Goal: Task Accomplishment & Management: Complete application form

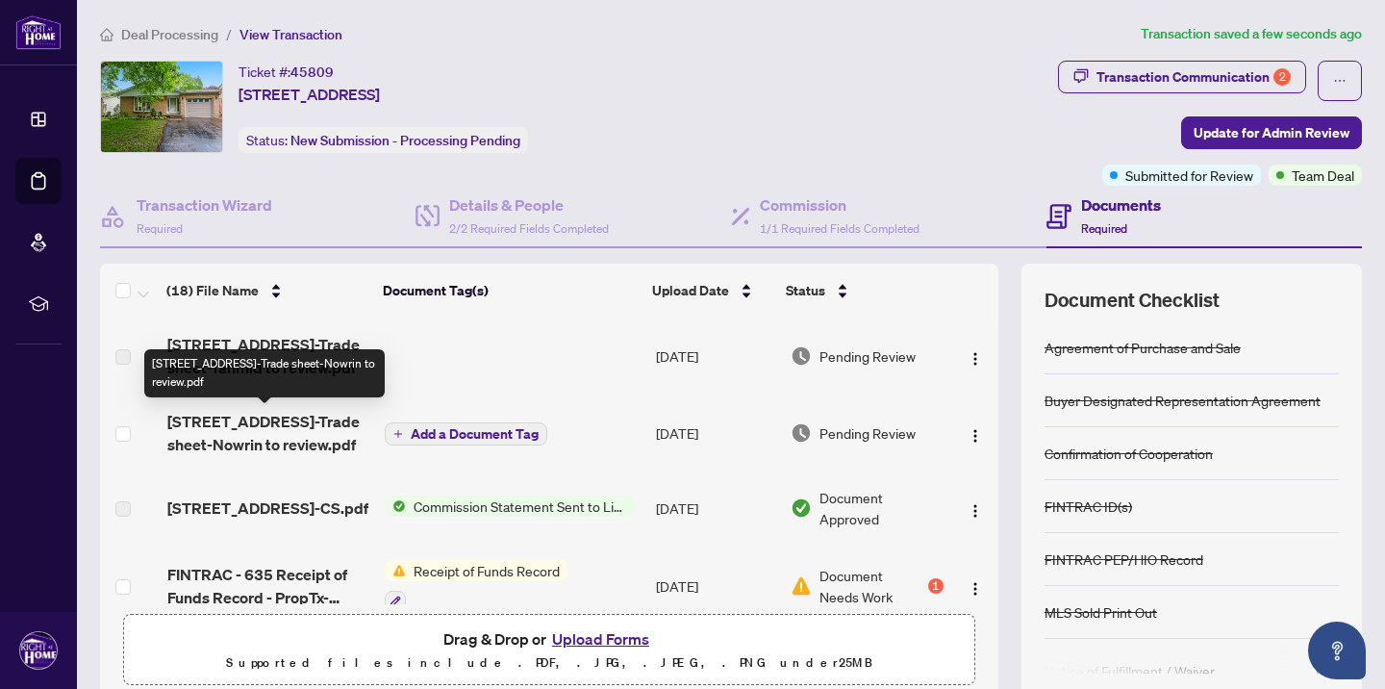
click at [267, 425] on span "[STREET_ADDRESS]-Trade sheet-Nowrin to review.pdf" at bounding box center [268, 433] width 202 height 46
click at [293, 439] on span "[STREET_ADDRESS]-Trade sheet-Nowrin to review.pdf" at bounding box center [268, 433] width 202 height 46
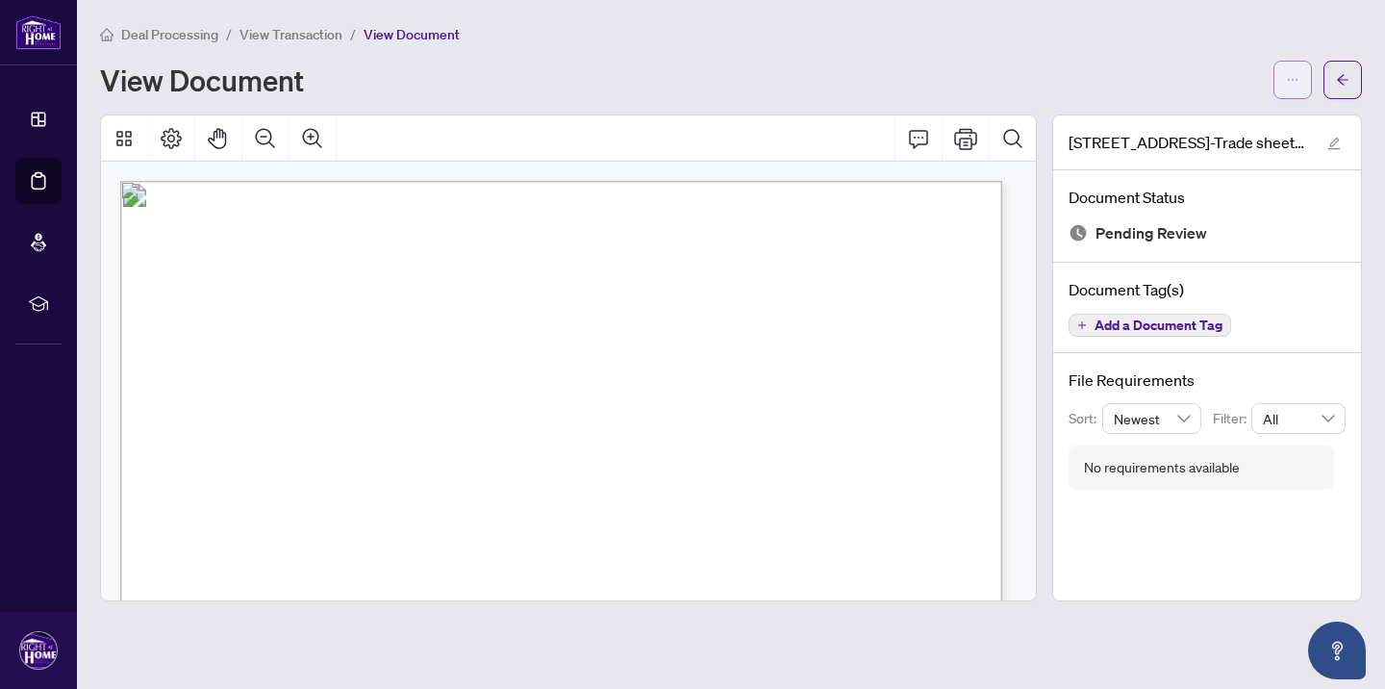
click at [1287, 82] on icon "ellipsis" at bounding box center [1292, 79] width 13 height 13
click at [1218, 125] on span "Download" at bounding box center [1224, 122] width 146 height 21
click at [1045, 470] on div "[STREET_ADDRESS]-Trade sheet-Nowrin to review.pdf Document Status Pending Revie…" at bounding box center [1207, 357] width 325 height 487
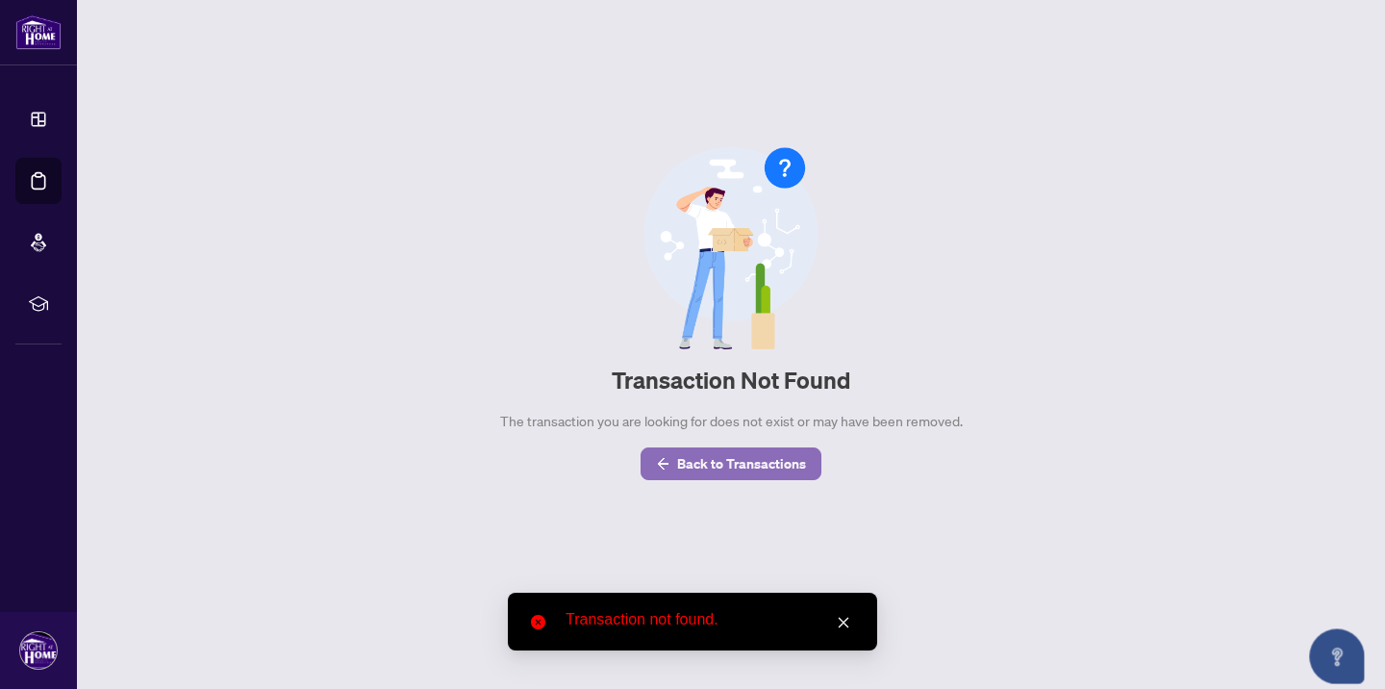
click at [724, 461] on span "Back to Transactions" at bounding box center [741, 463] width 129 height 31
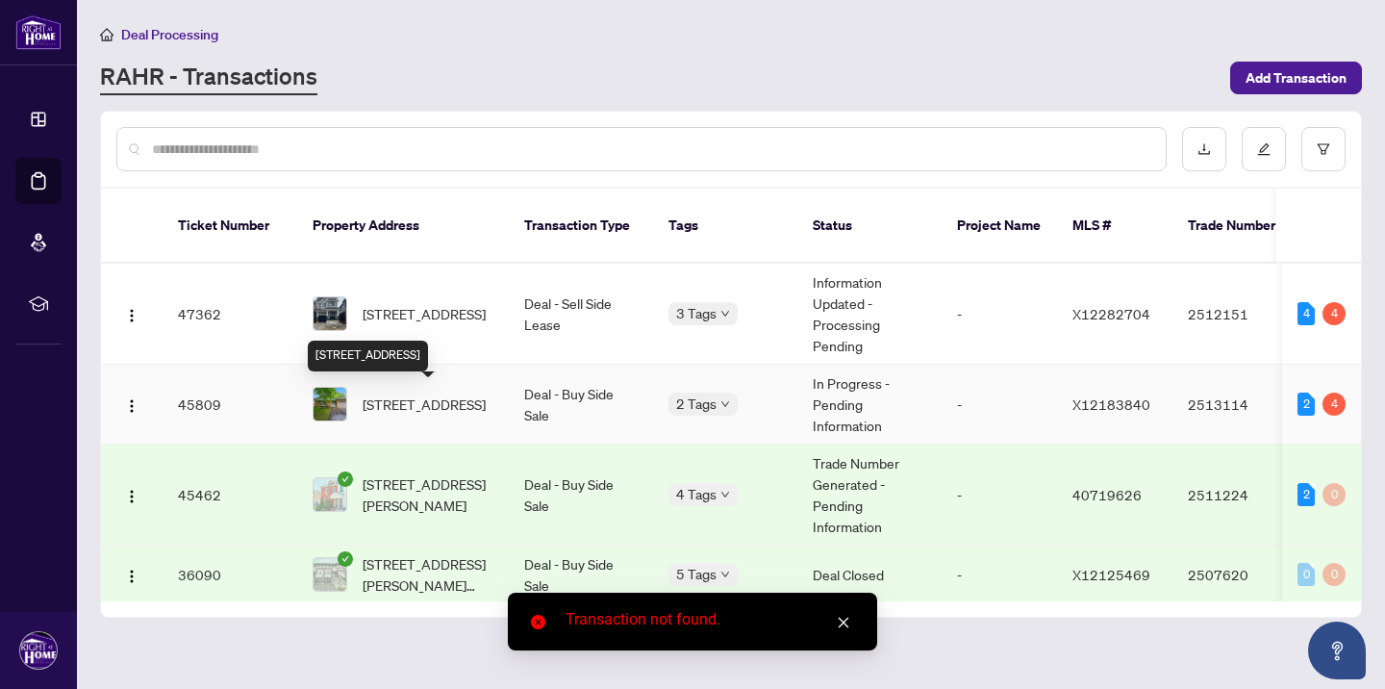
click at [398, 396] on span "[STREET_ADDRESS]" at bounding box center [424, 404] width 123 height 21
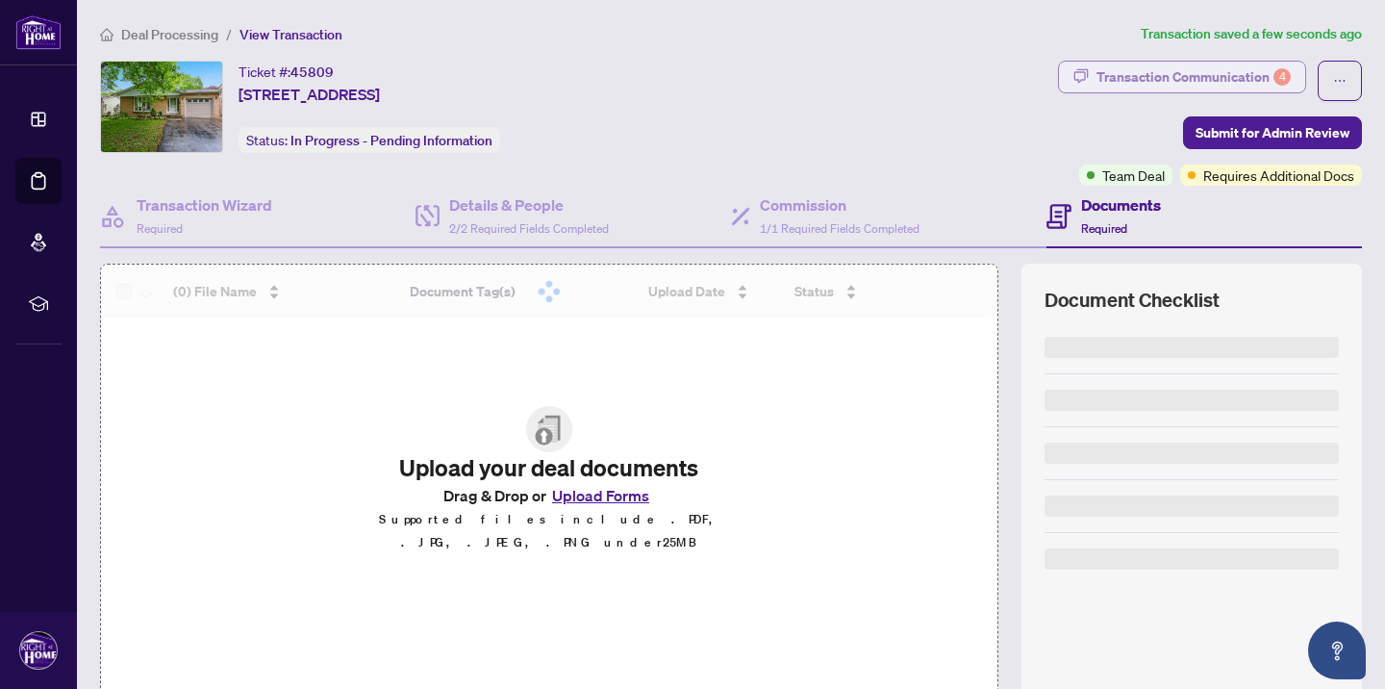
click at [1214, 71] on div "Transaction Communication 4" at bounding box center [1194, 77] width 194 height 31
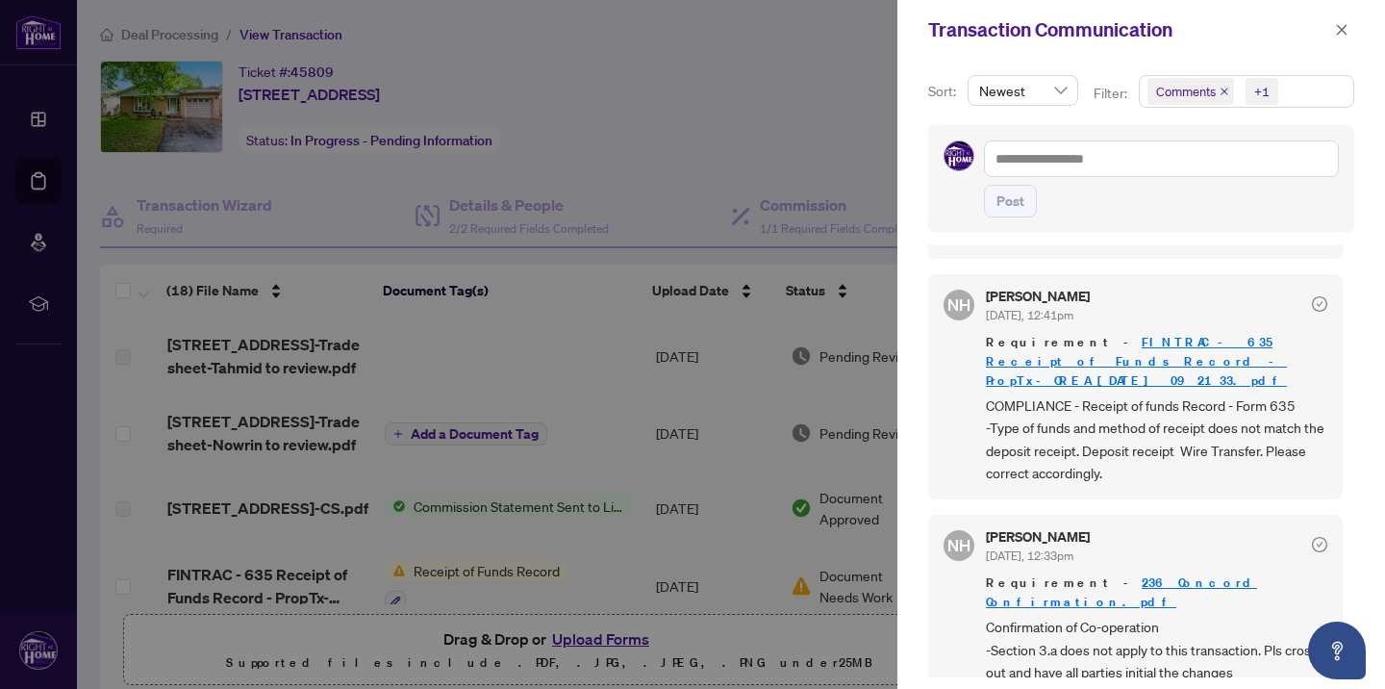
scroll to position [4, 0]
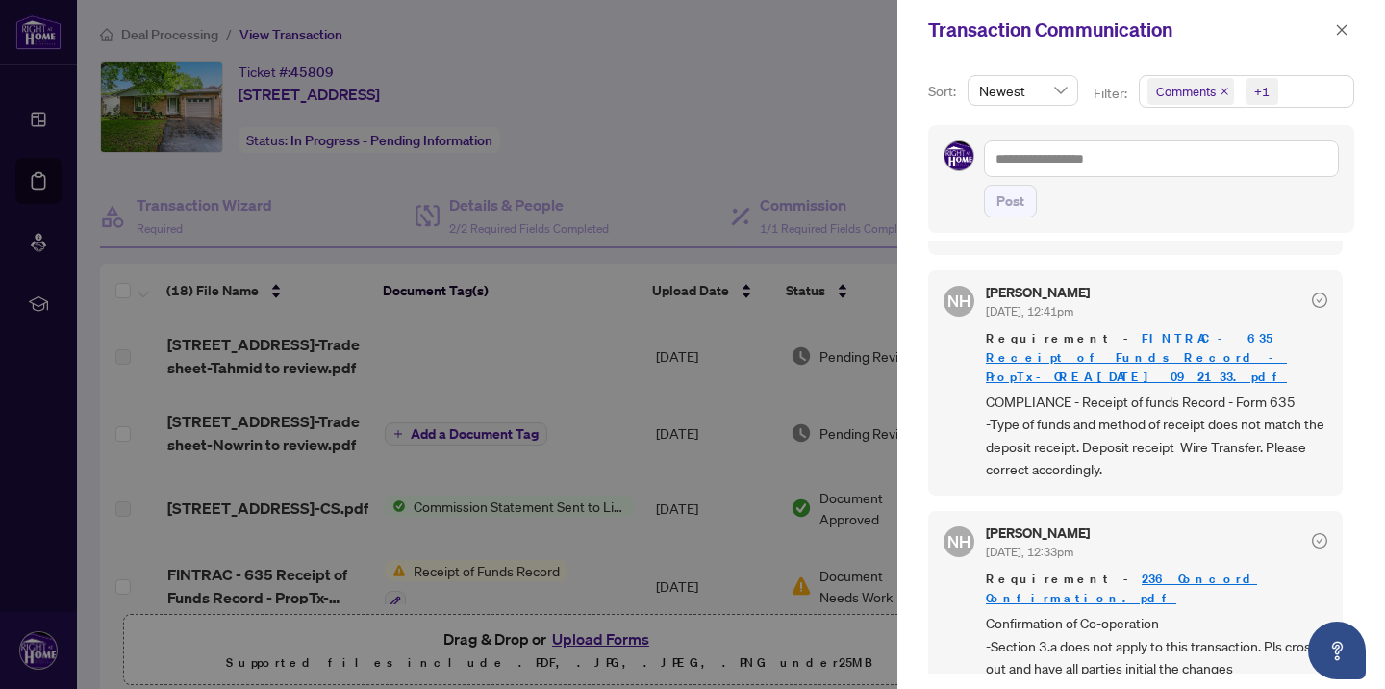
click at [829, 106] on div at bounding box center [692, 344] width 1385 height 689
click at [1339, 34] on icon "close" at bounding box center [1341, 29] width 13 height 13
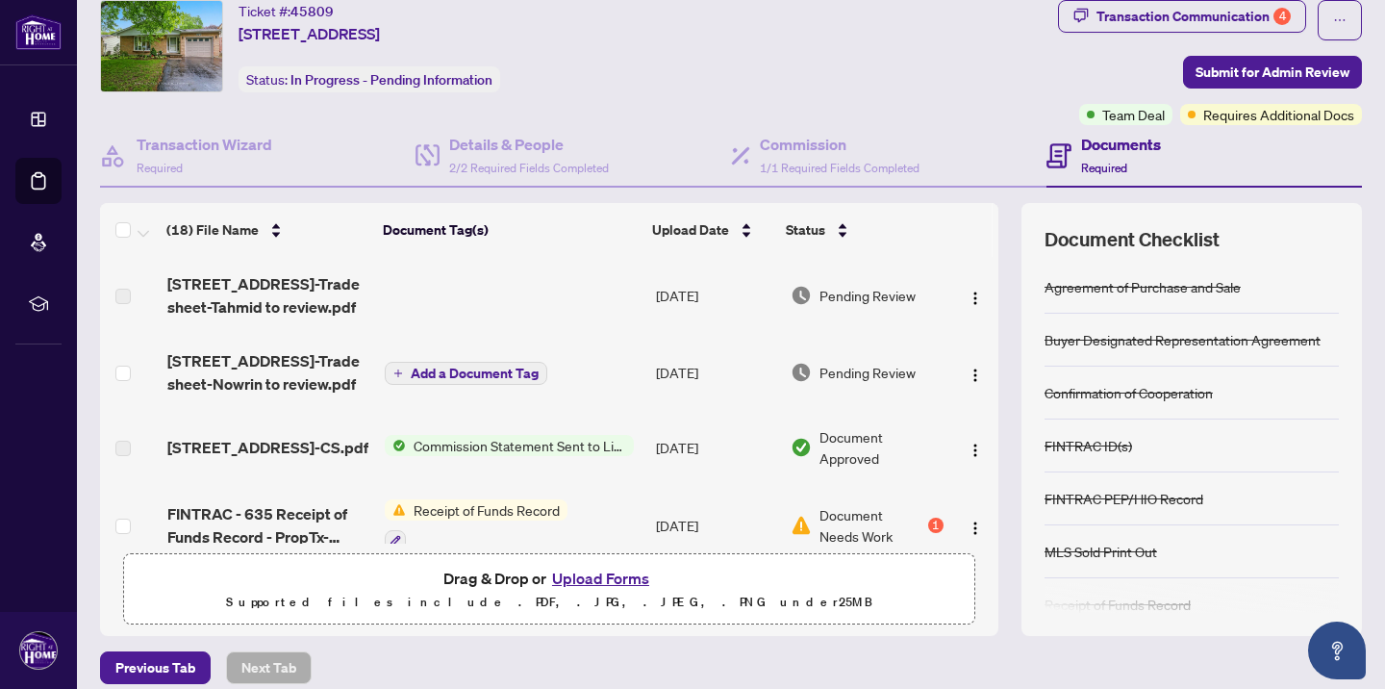
scroll to position [0, 0]
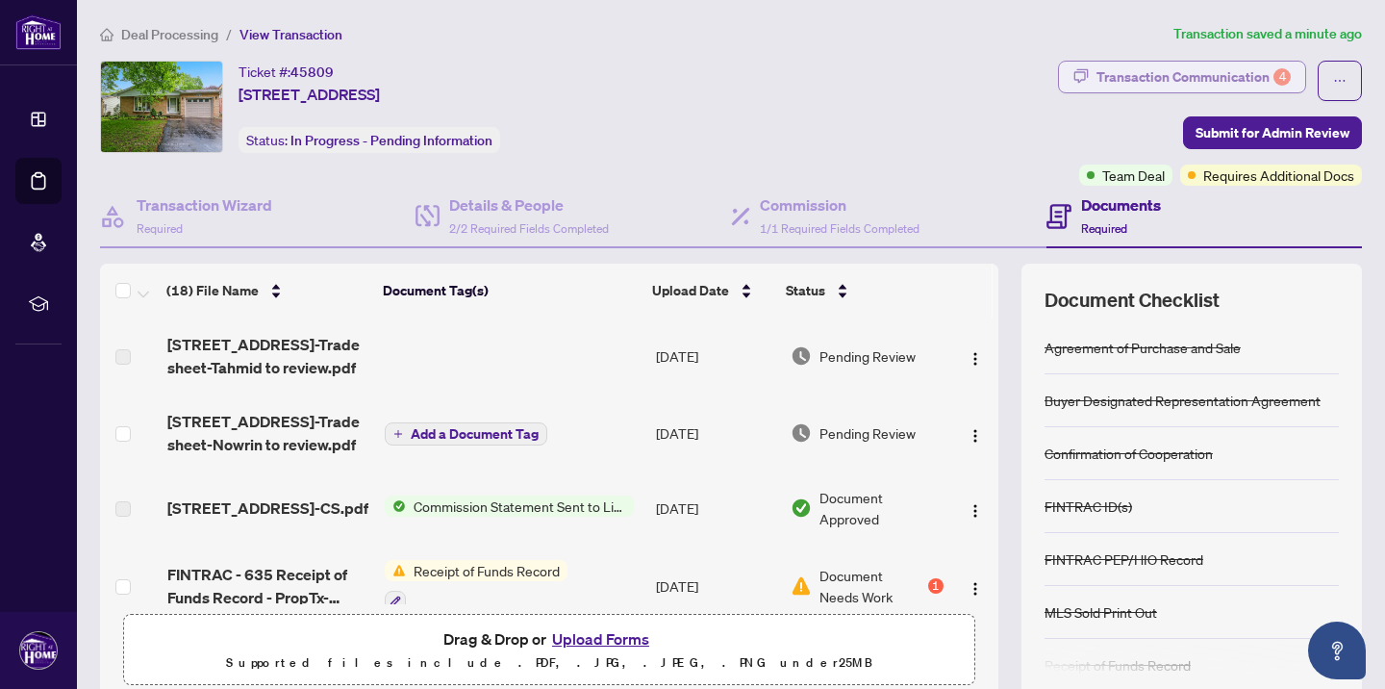
click at [1130, 75] on div "Transaction Communication 4" at bounding box center [1194, 77] width 194 height 31
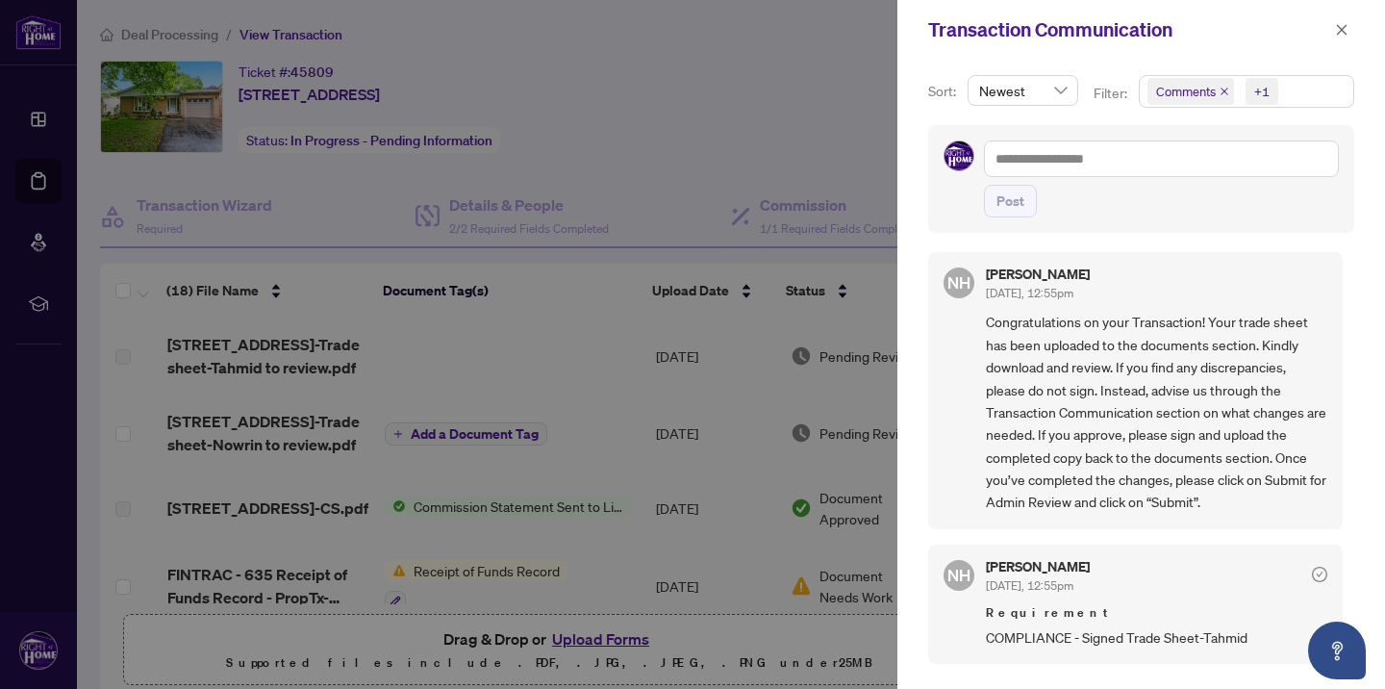
click at [778, 69] on div at bounding box center [692, 344] width 1385 height 689
click at [1341, 23] on icon "close" at bounding box center [1341, 29] width 13 height 13
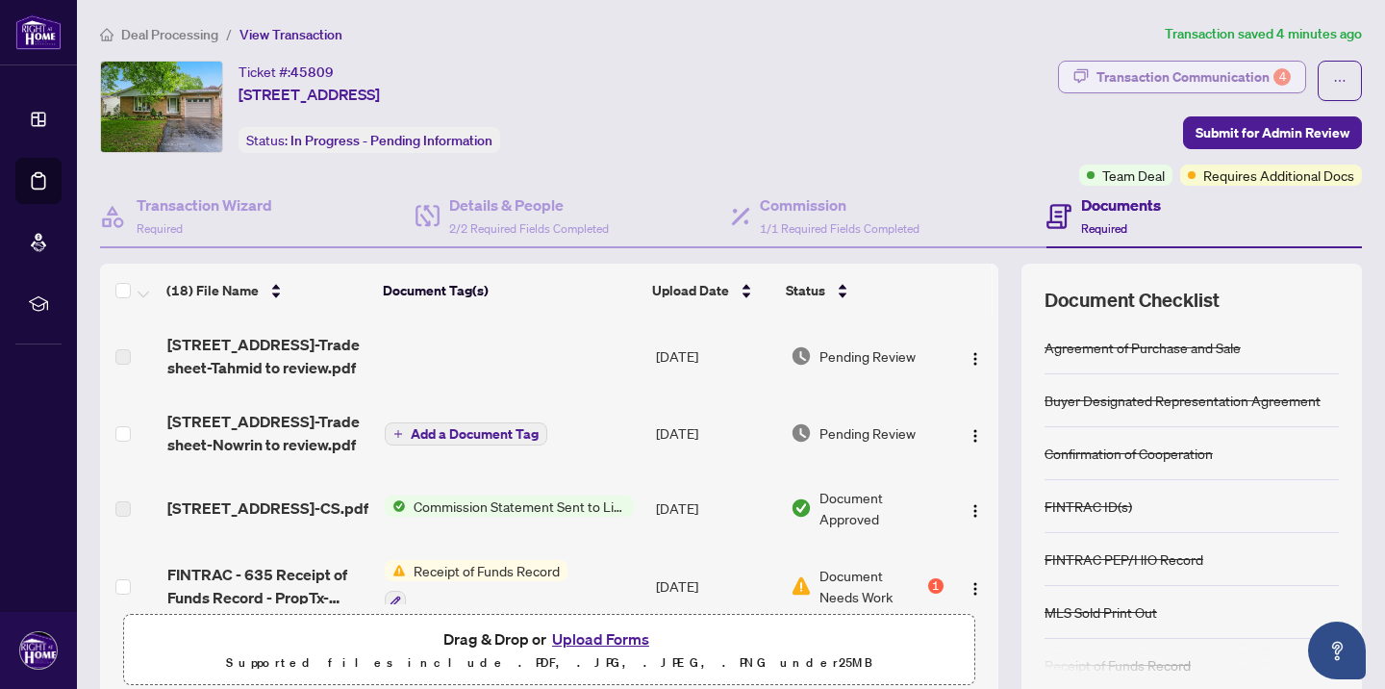
click at [1192, 72] on div "Transaction Communication 4" at bounding box center [1194, 77] width 194 height 31
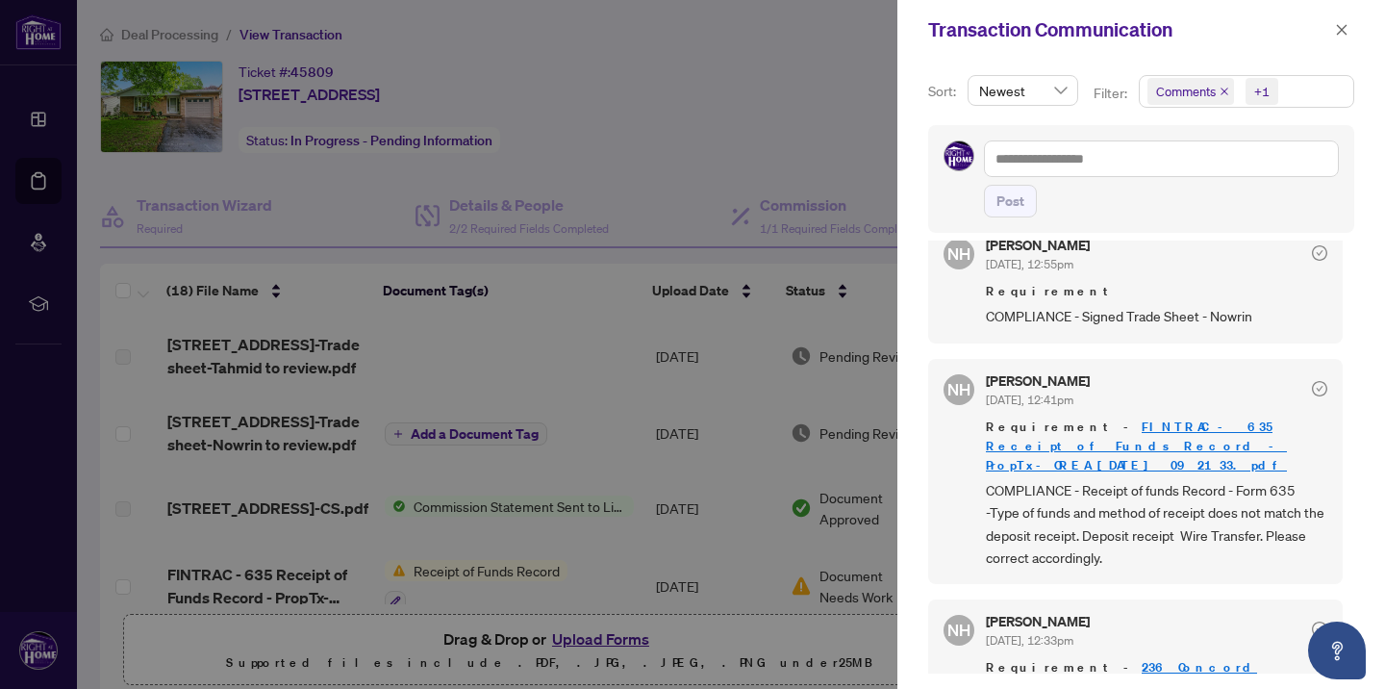
scroll to position [545, 0]
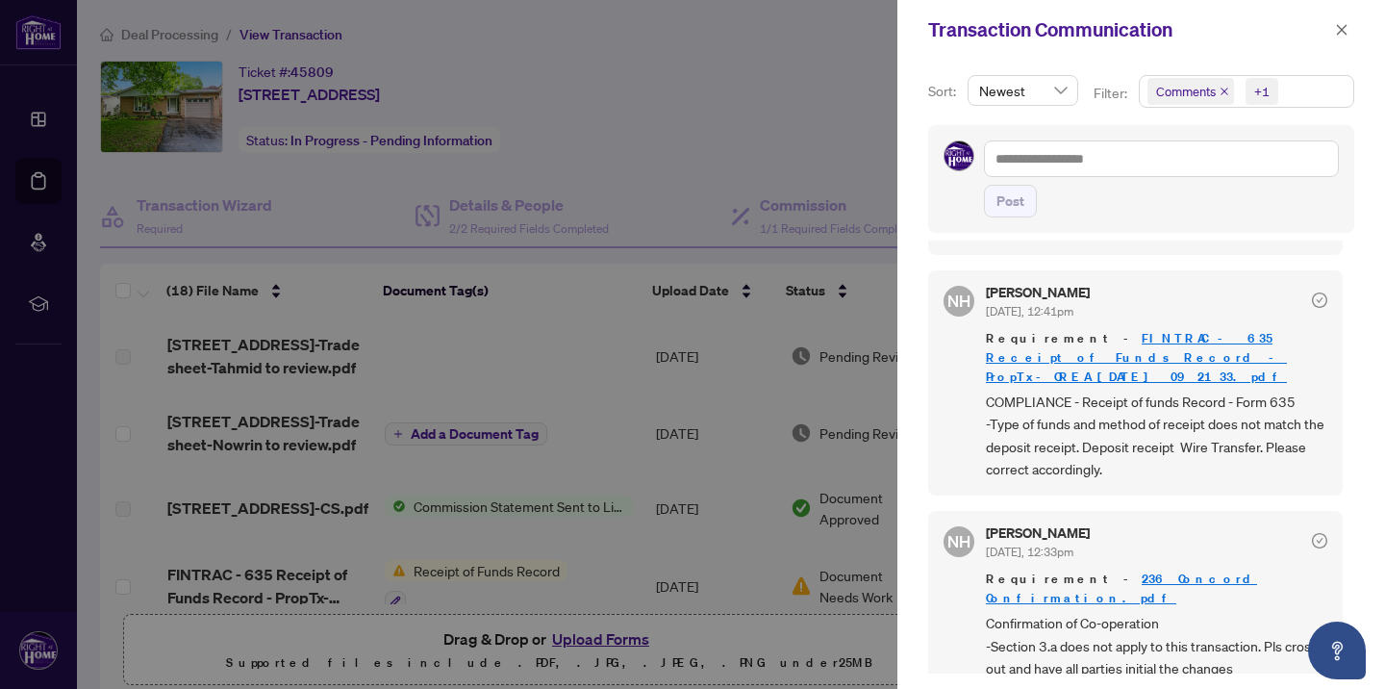
click at [764, 75] on div at bounding box center [692, 344] width 1385 height 689
click at [1346, 28] on icon "close" at bounding box center [1341, 29] width 13 height 13
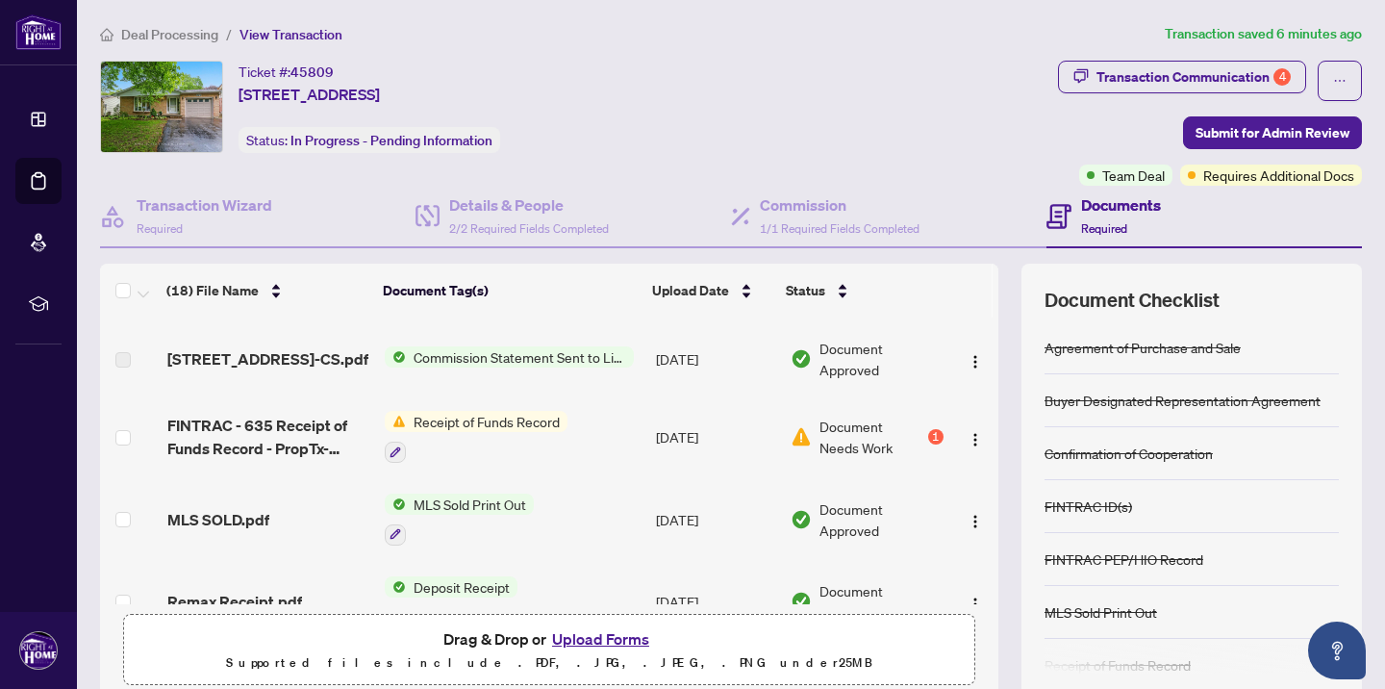
scroll to position [207, 0]
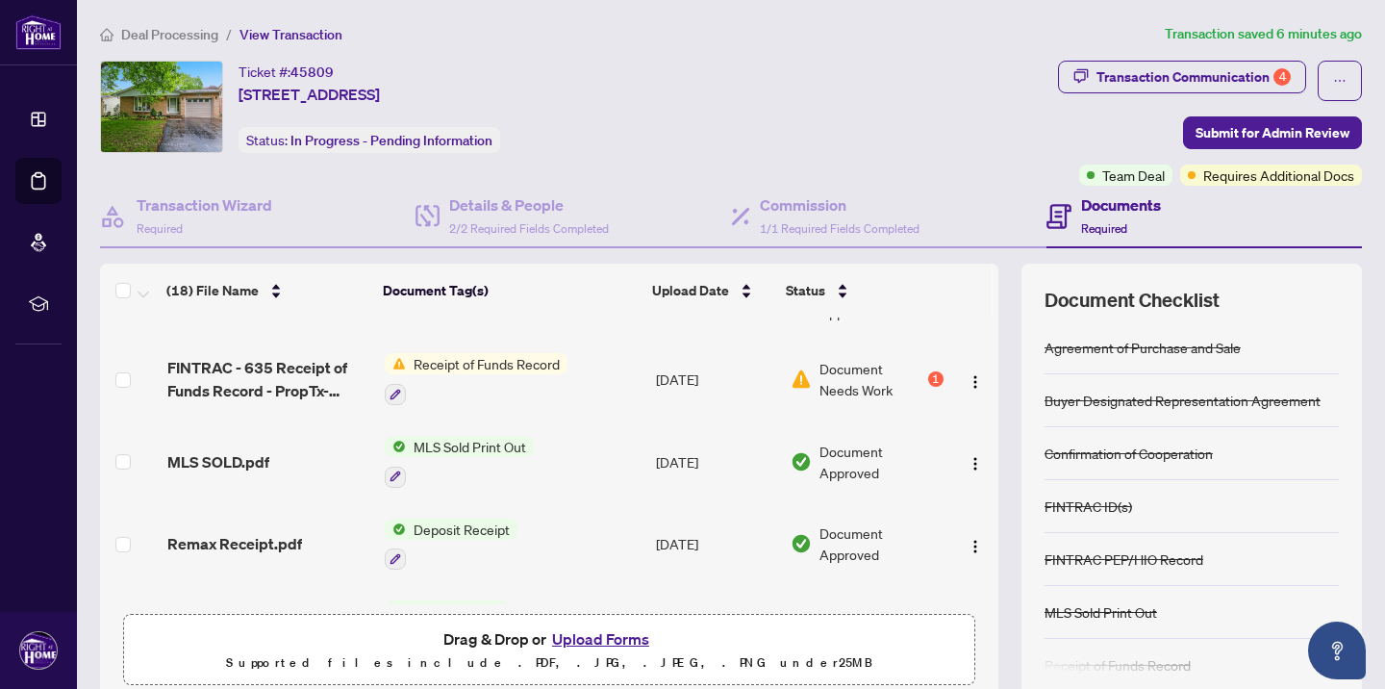
click at [589, 631] on button "Upload Forms" at bounding box center [600, 638] width 109 height 25
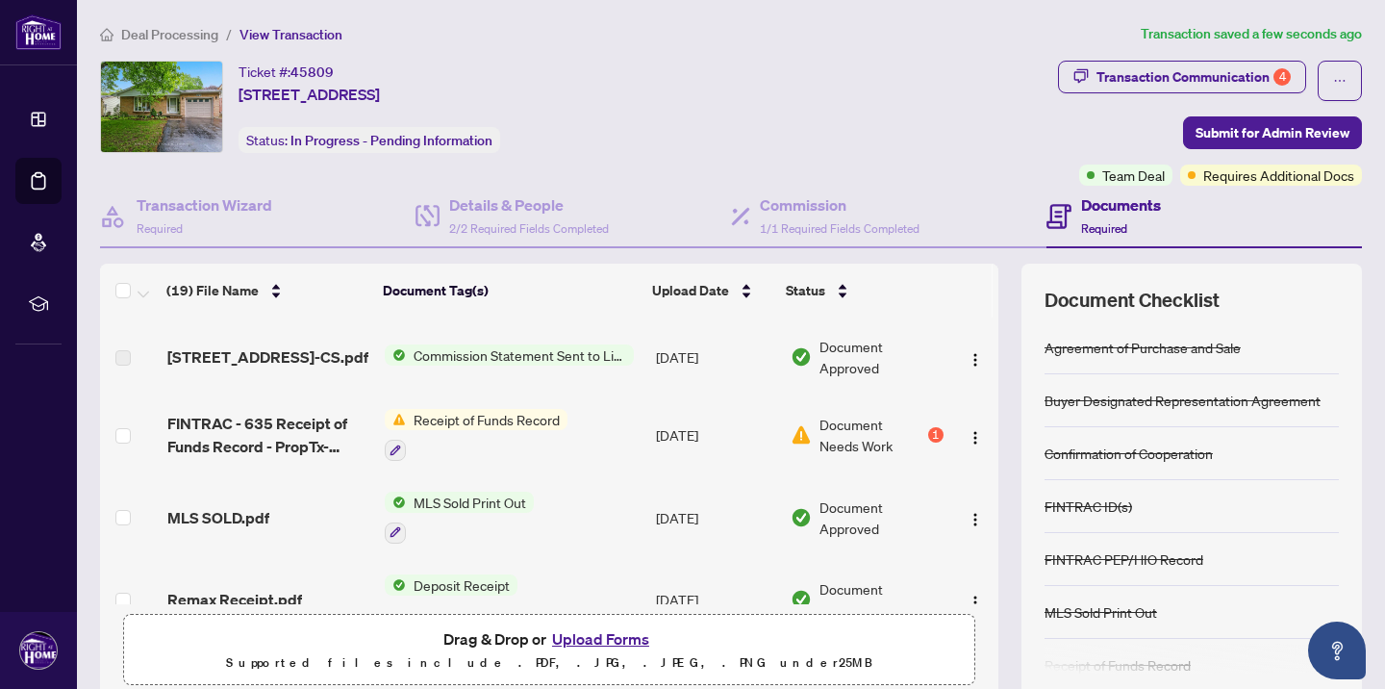
scroll to position [0, 0]
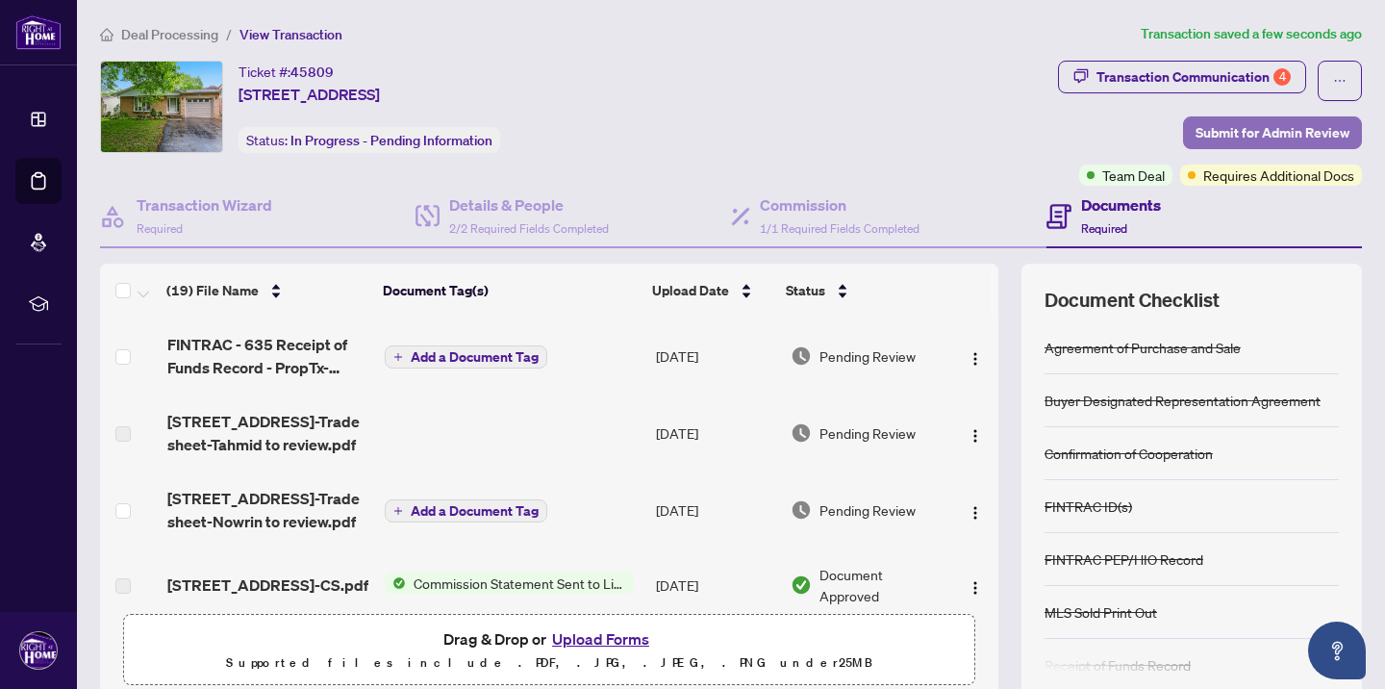
click at [1217, 129] on span "Submit for Admin Review" at bounding box center [1273, 132] width 154 height 31
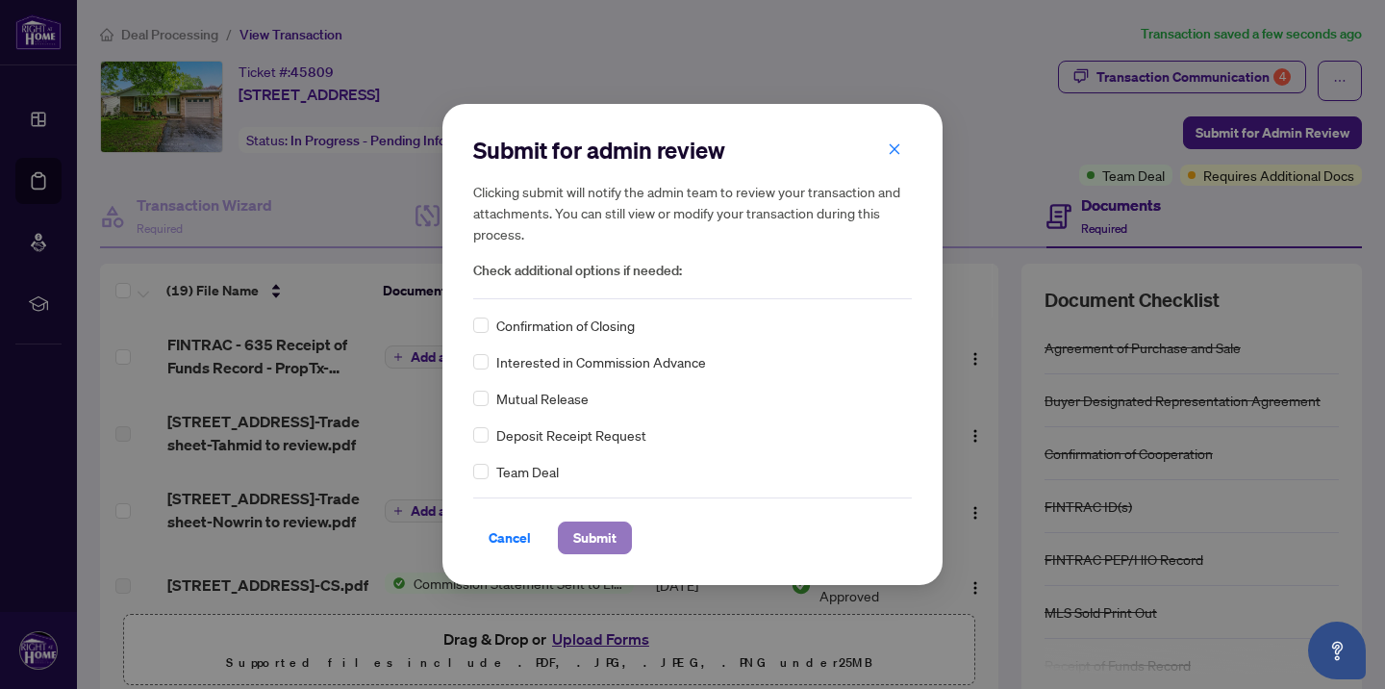
click at [593, 537] on span "Submit" at bounding box center [594, 537] width 43 height 31
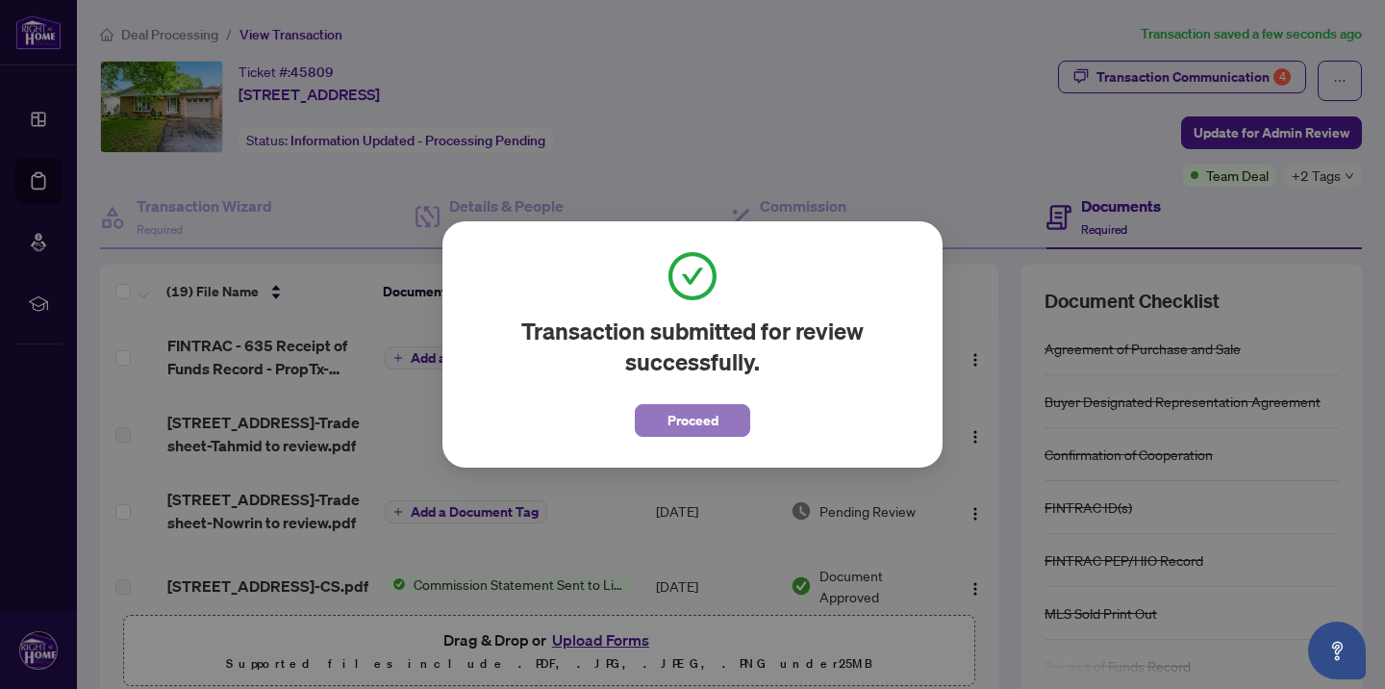
click at [692, 428] on span "Proceed" at bounding box center [693, 420] width 51 height 31
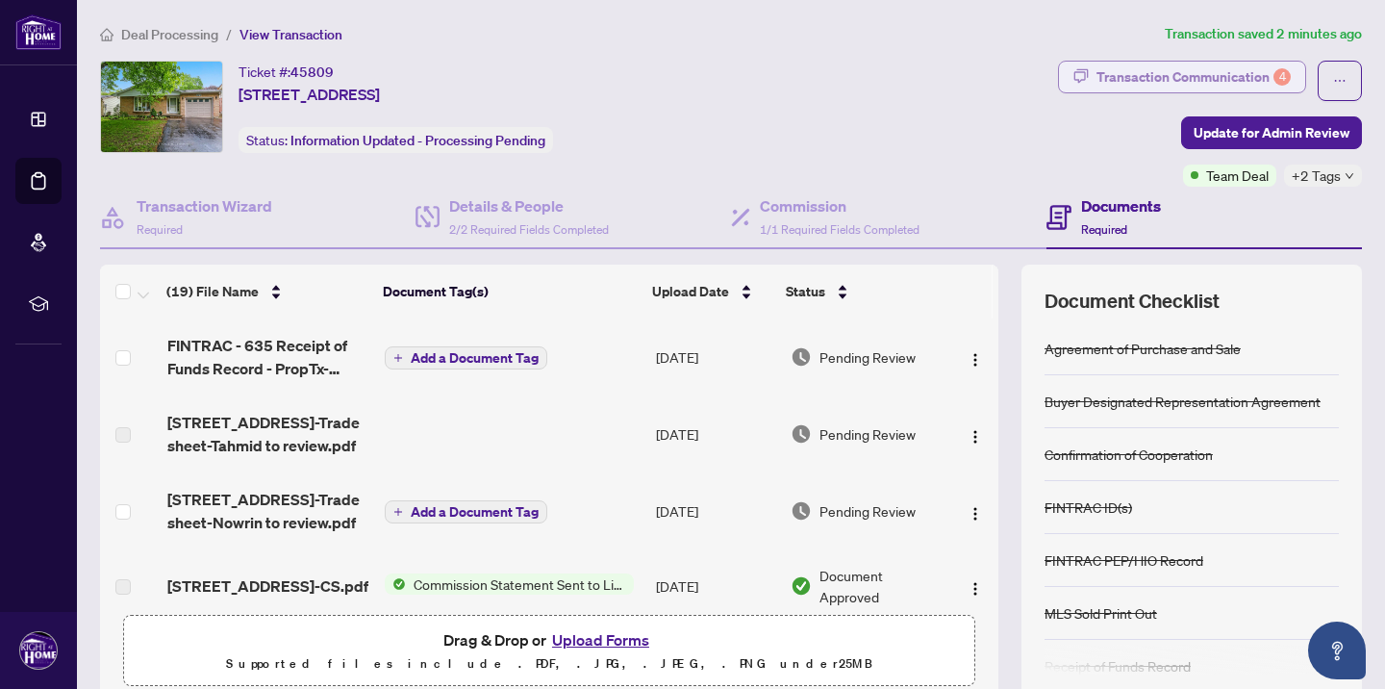
click at [1147, 74] on div "Transaction Communication 4" at bounding box center [1194, 77] width 194 height 31
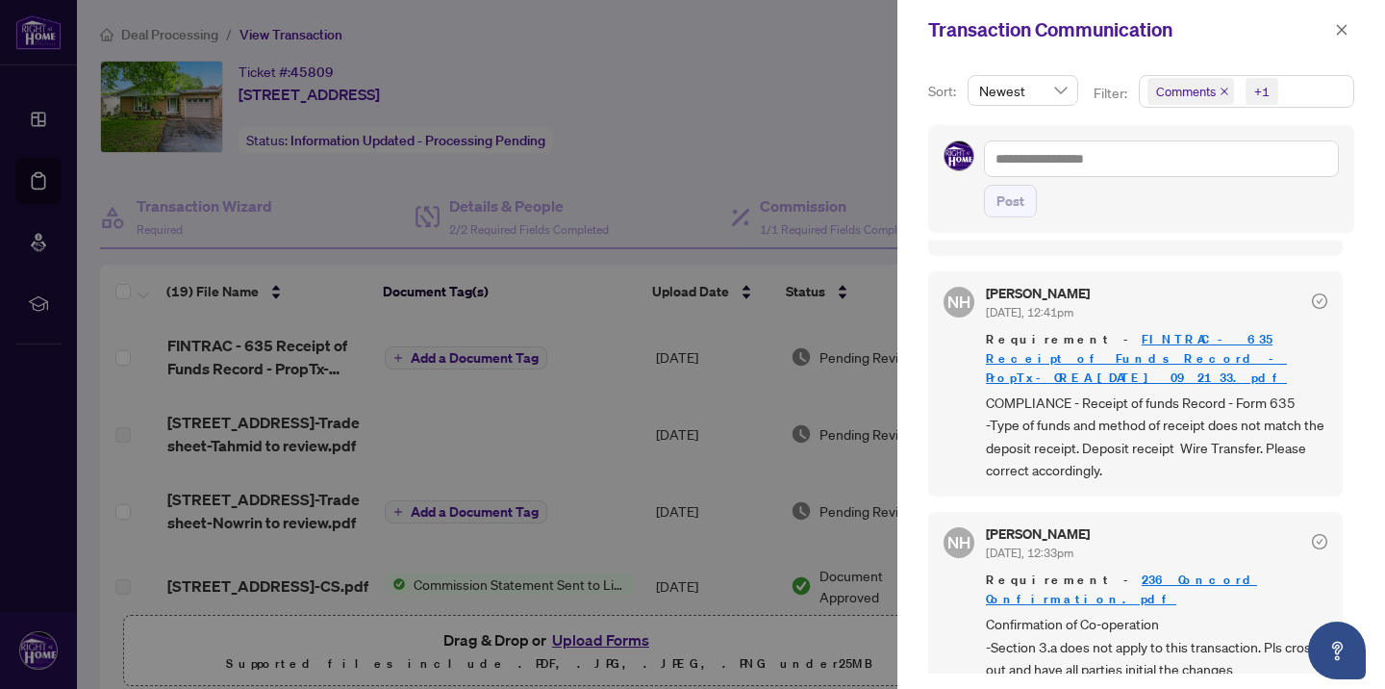
scroll to position [545, 0]
click at [675, 63] on div at bounding box center [692, 344] width 1385 height 689
click at [1353, 22] on button "button" at bounding box center [1342, 29] width 25 height 23
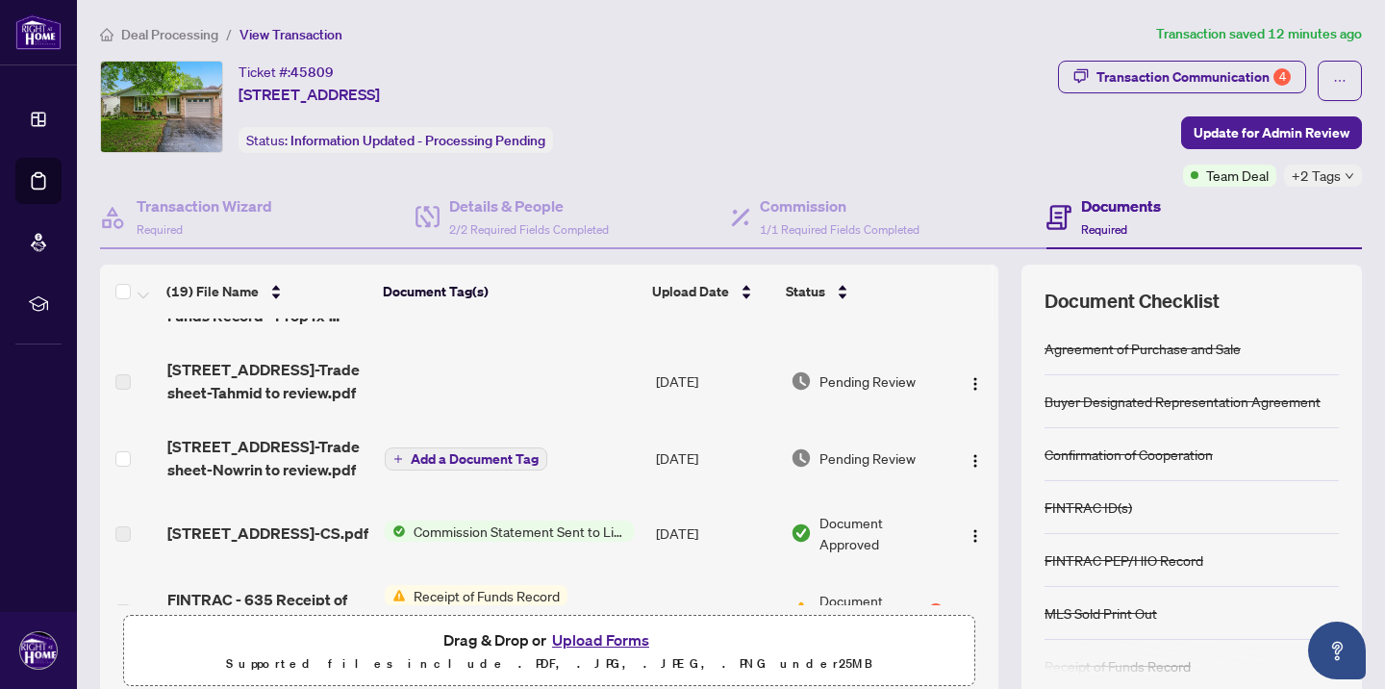
scroll to position [58, 0]
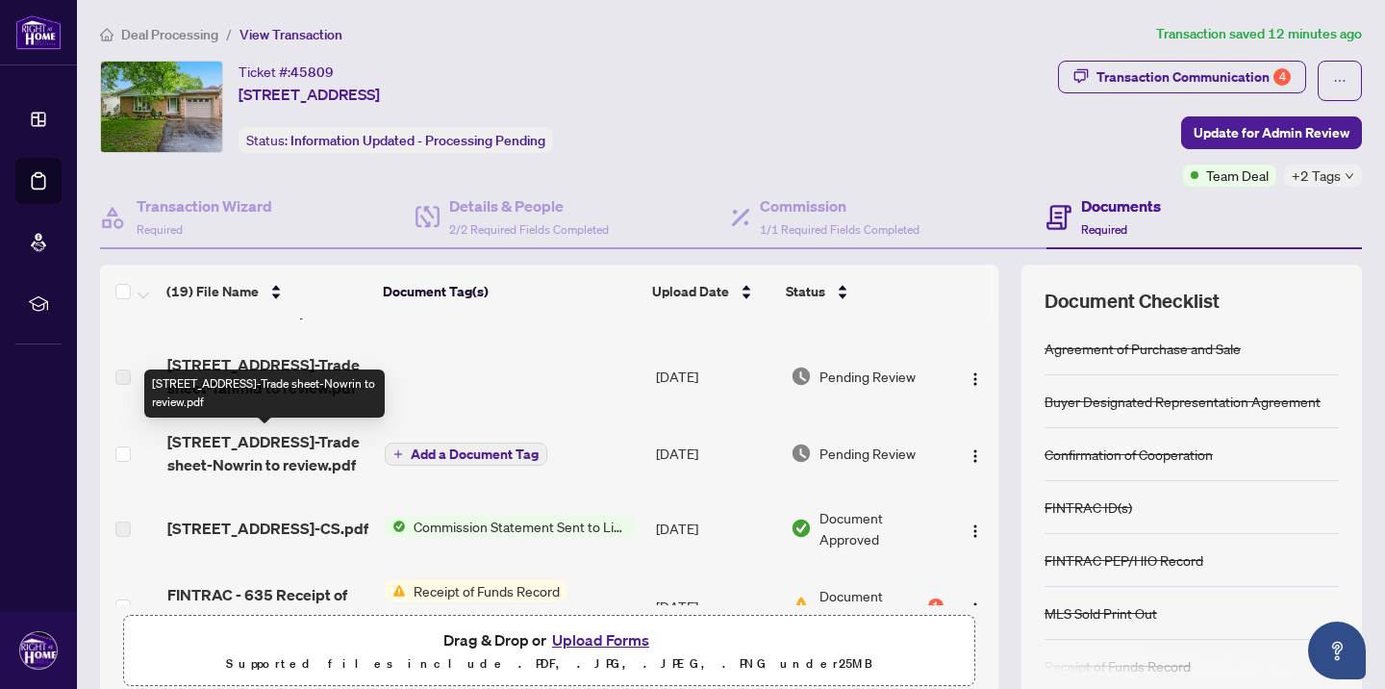
click at [315, 445] on span "[STREET_ADDRESS]-Trade sheet-Nowrin to review.pdf" at bounding box center [268, 453] width 202 height 46
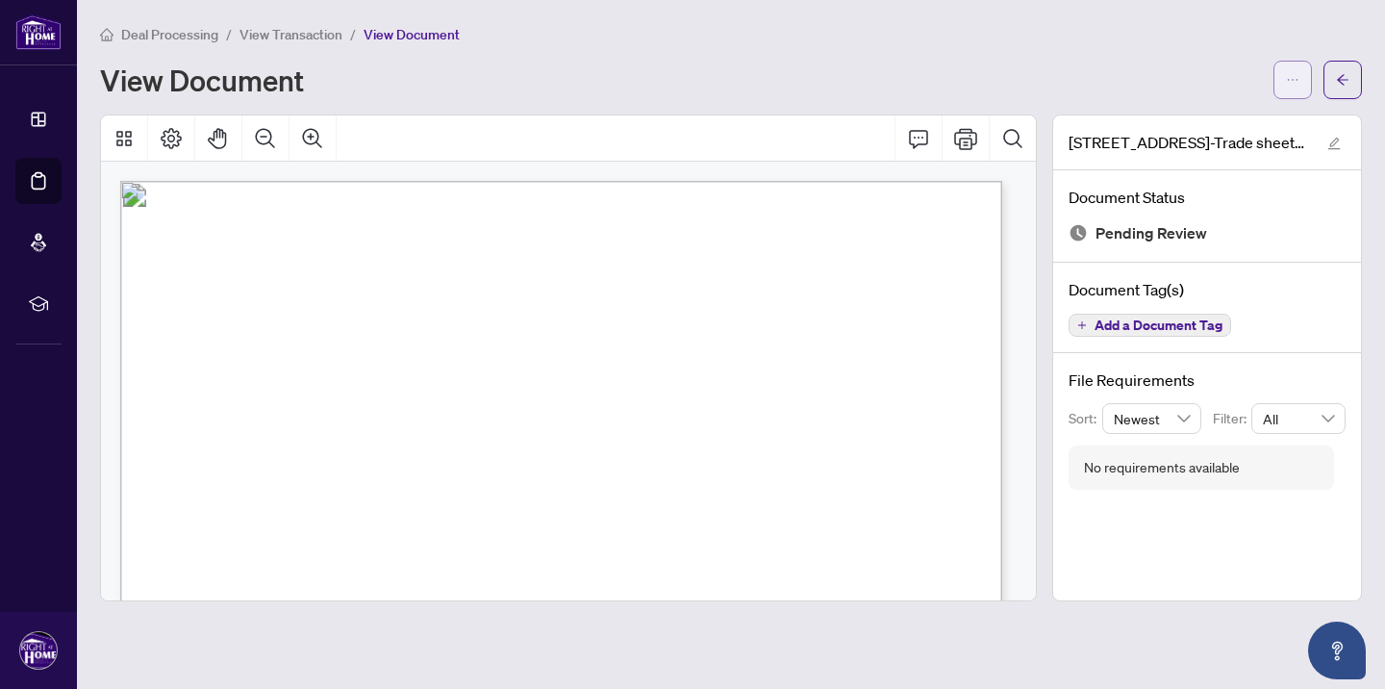
click at [1288, 80] on icon "ellipsis" at bounding box center [1292, 79] width 13 height 13
click at [1237, 118] on span "Download" at bounding box center [1224, 122] width 146 height 21
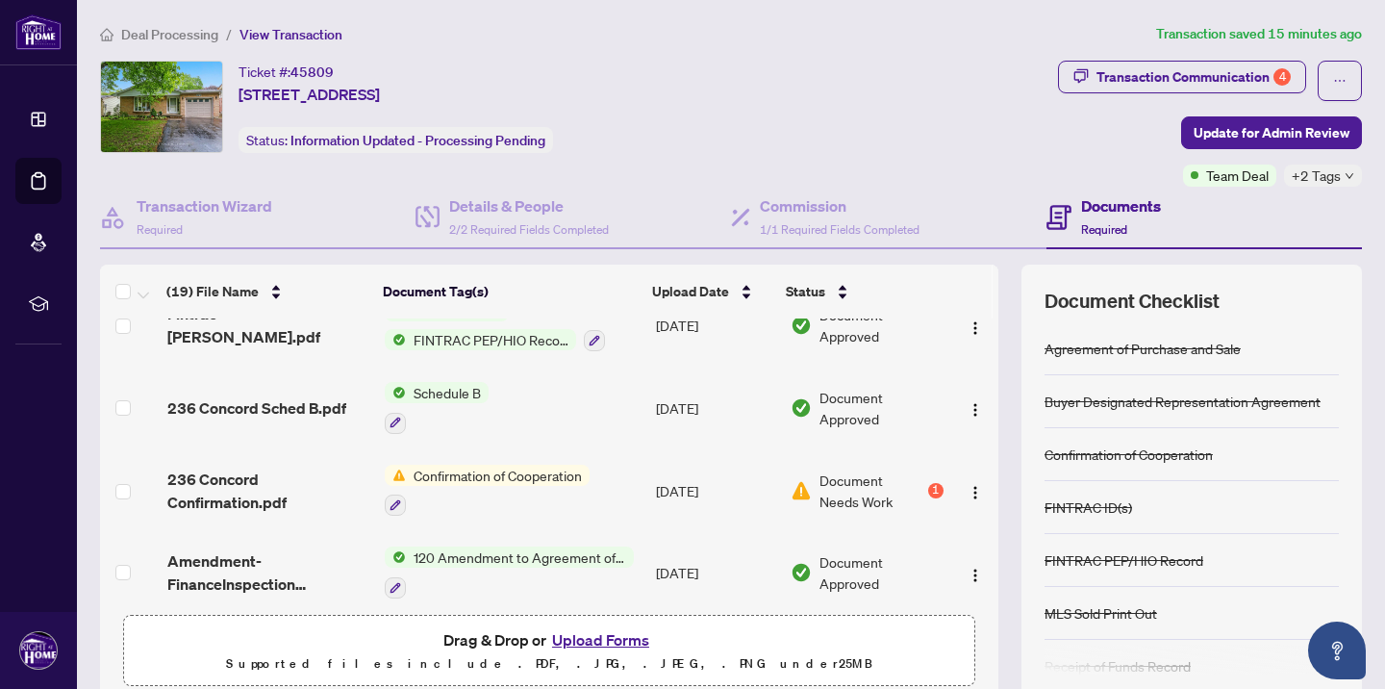
scroll to position [803, 0]
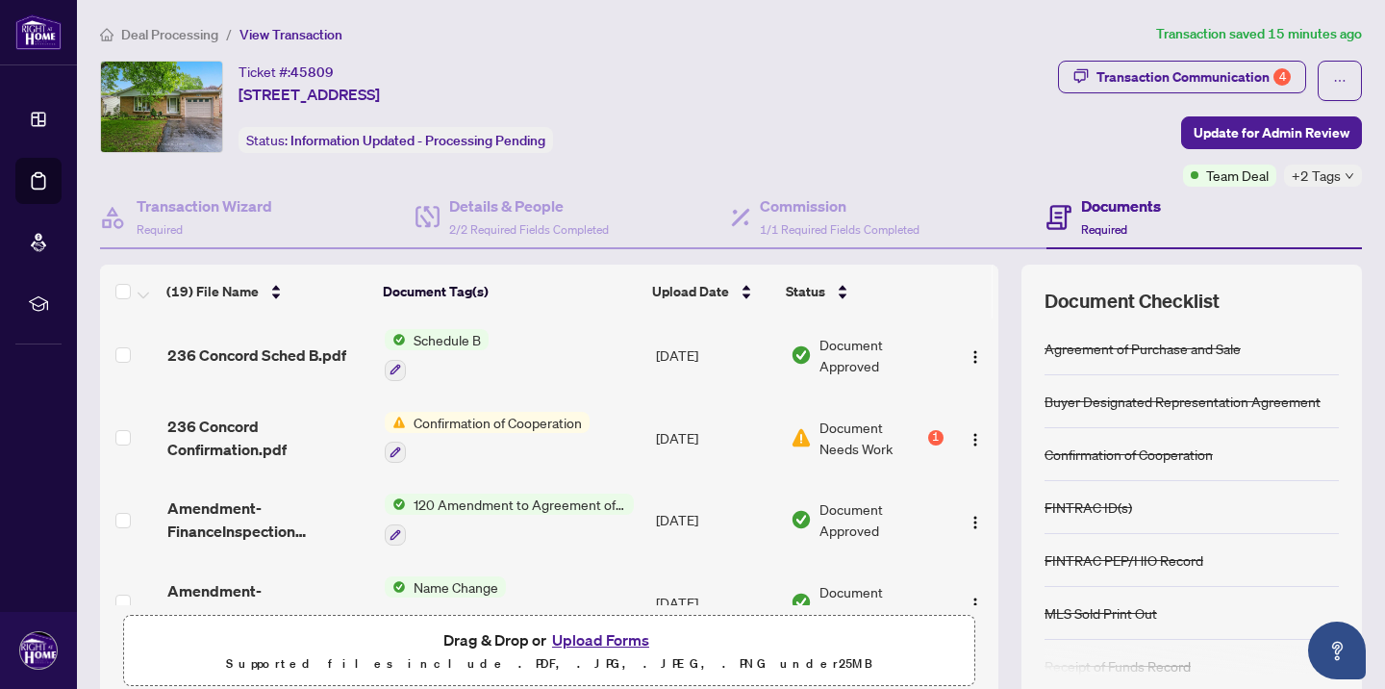
click at [570, 643] on button "Upload Forms" at bounding box center [600, 639] width 109 height 25
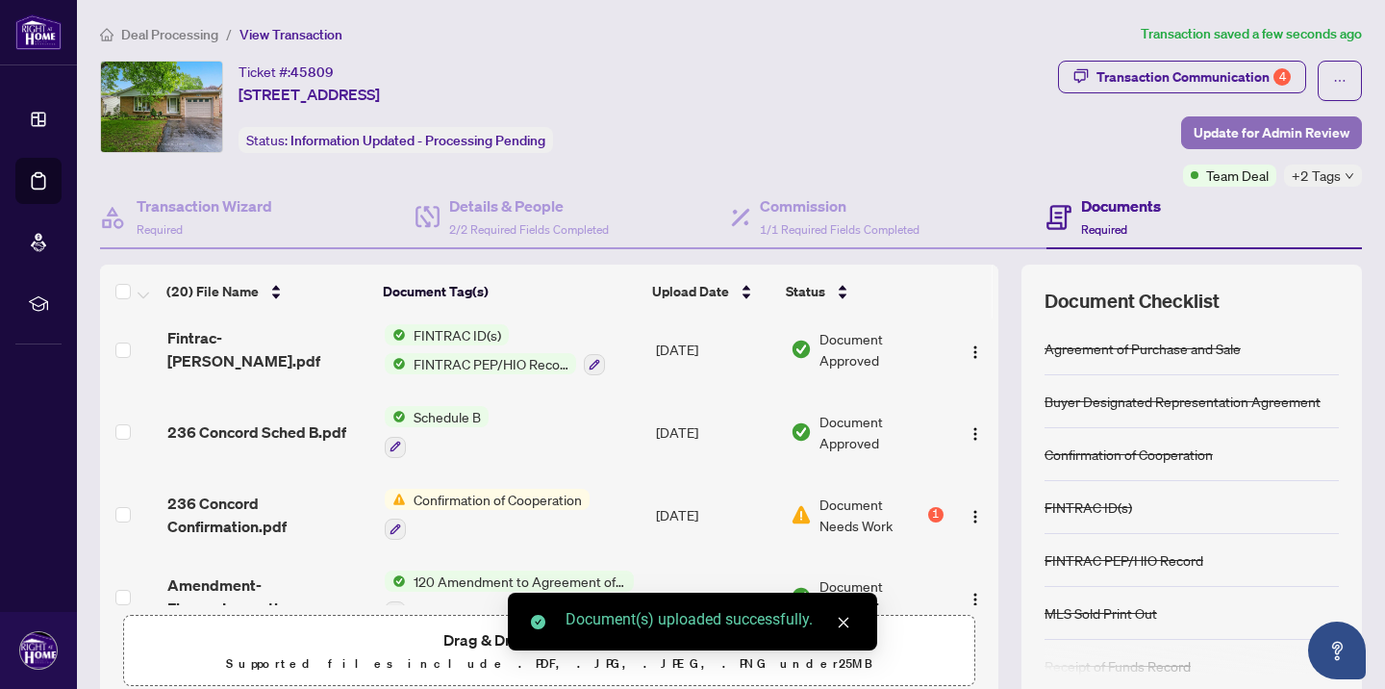
click at [1226, 140] on span "Update for Admin Review" at bounding box center [1272, 132] width 156 height 31
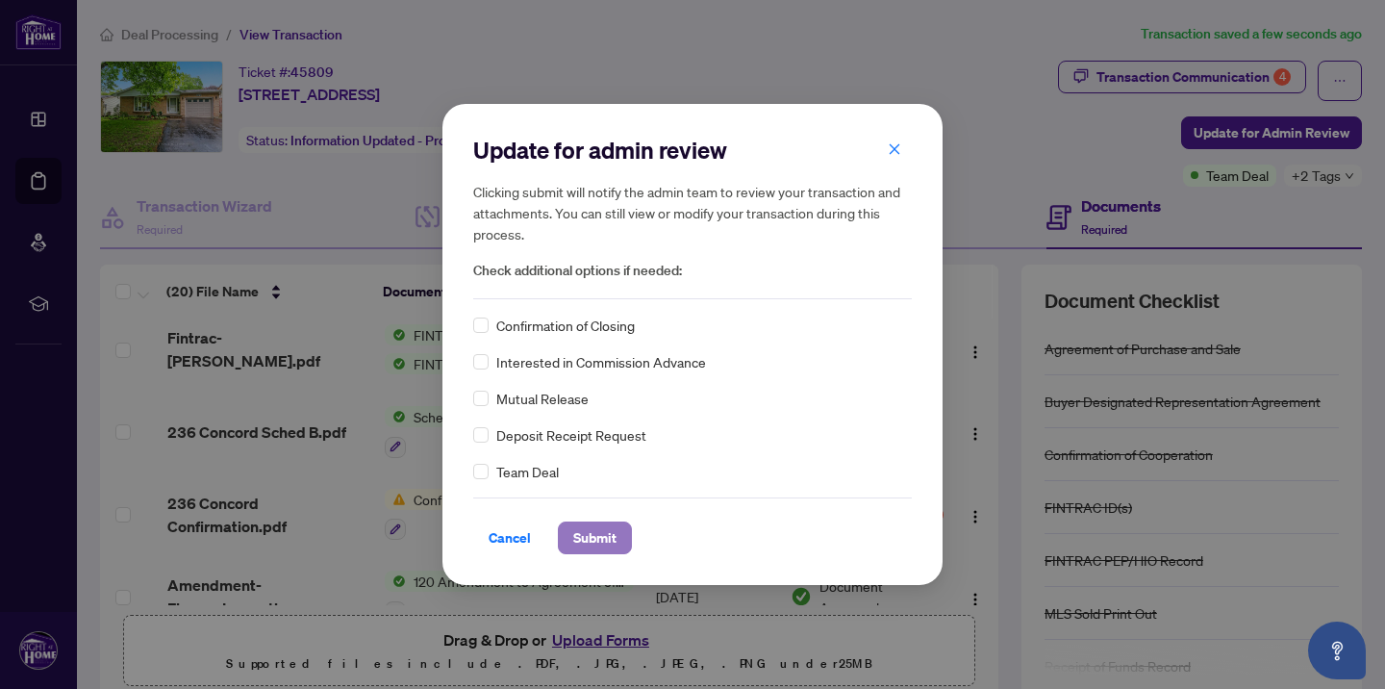
click at [597, 534] on span "Submit" at bounding box center [594, 537] width 43 height 31
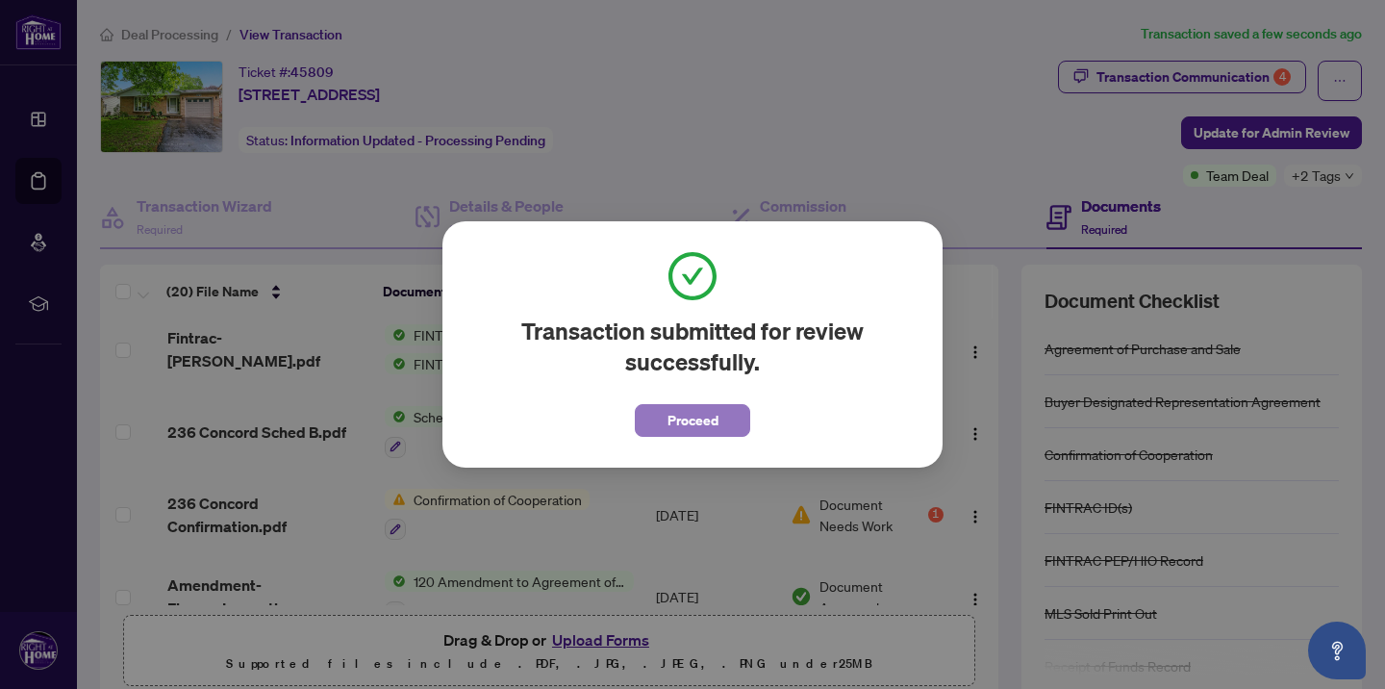
click at [713, 416] on span "Proceed" at bounding box center [693, 420] width 51 height 31
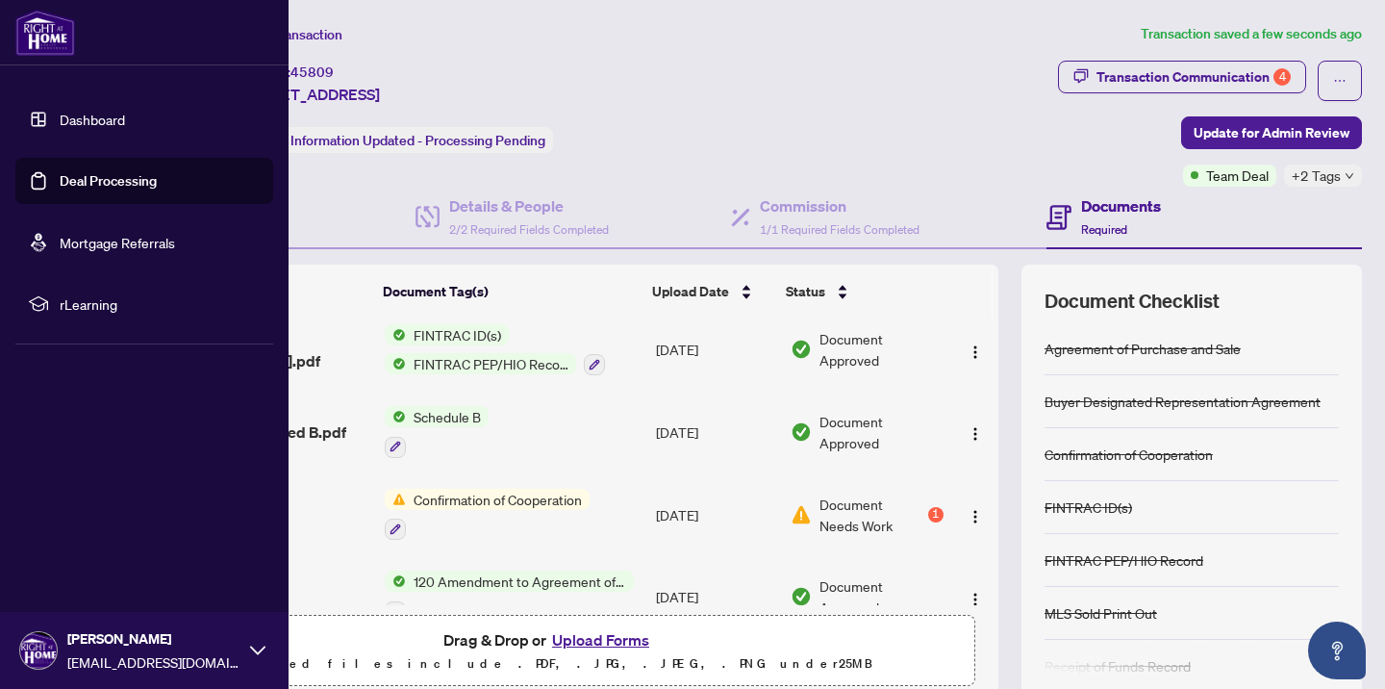
click at [71, 119] on link "Dashboard" at bounding box center [92, 119] width 65 height 17
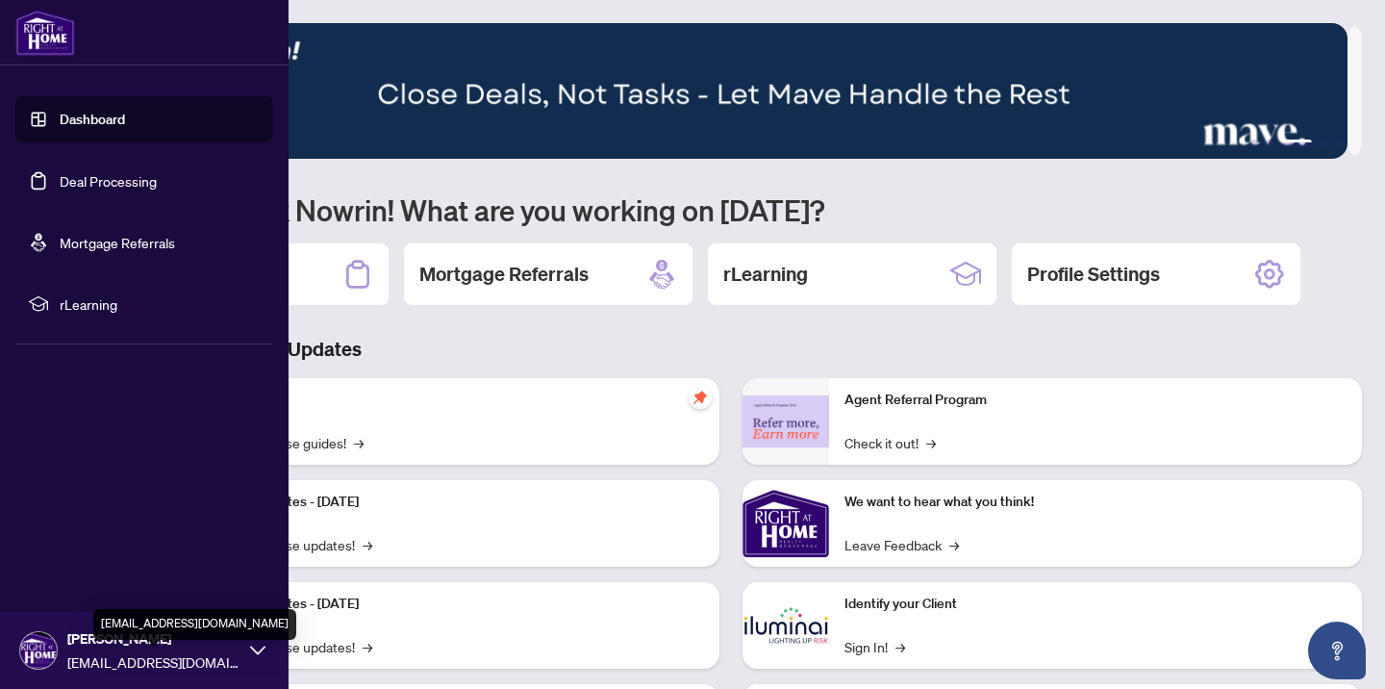
click at [135, 655] on span "[EMAIL_ADDRESS][DOMAIN_NAME]" at bounding box center [153, 661] width 173 height 21
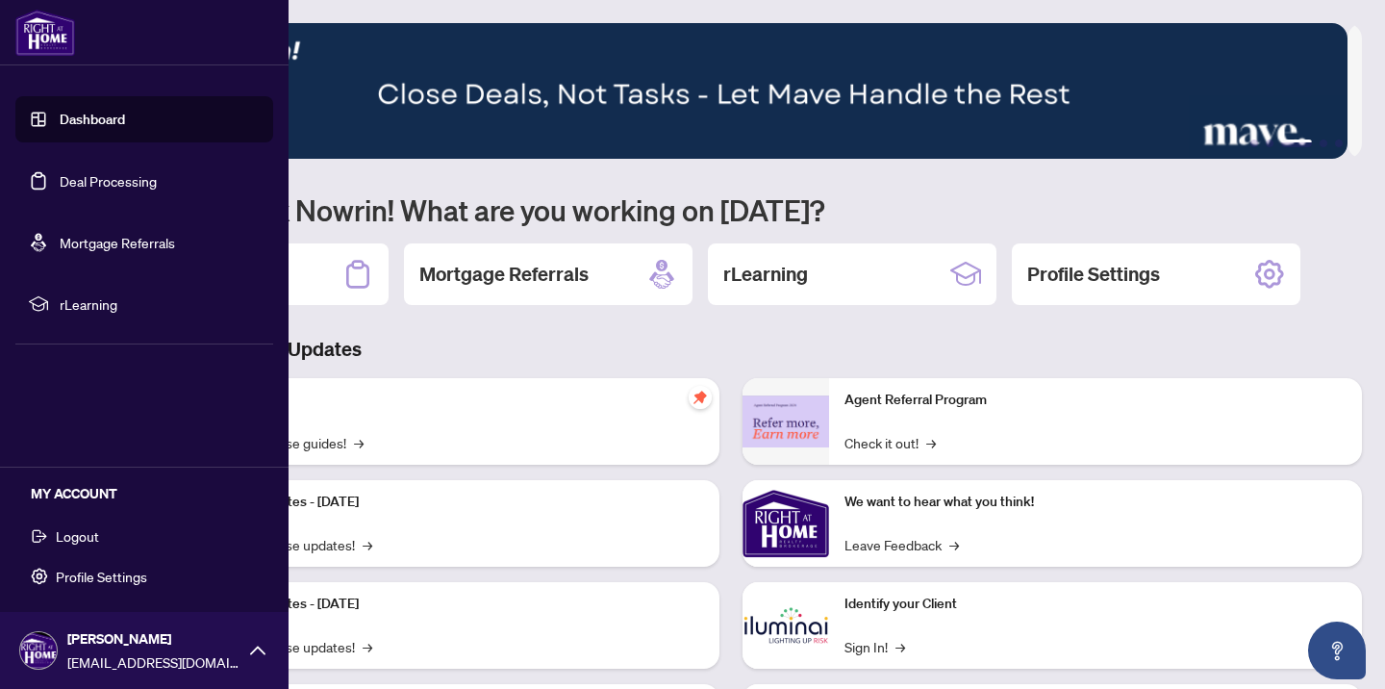
click at [125, 534] on button "Logout" at bounding box center [144, 536] width 258 height 33
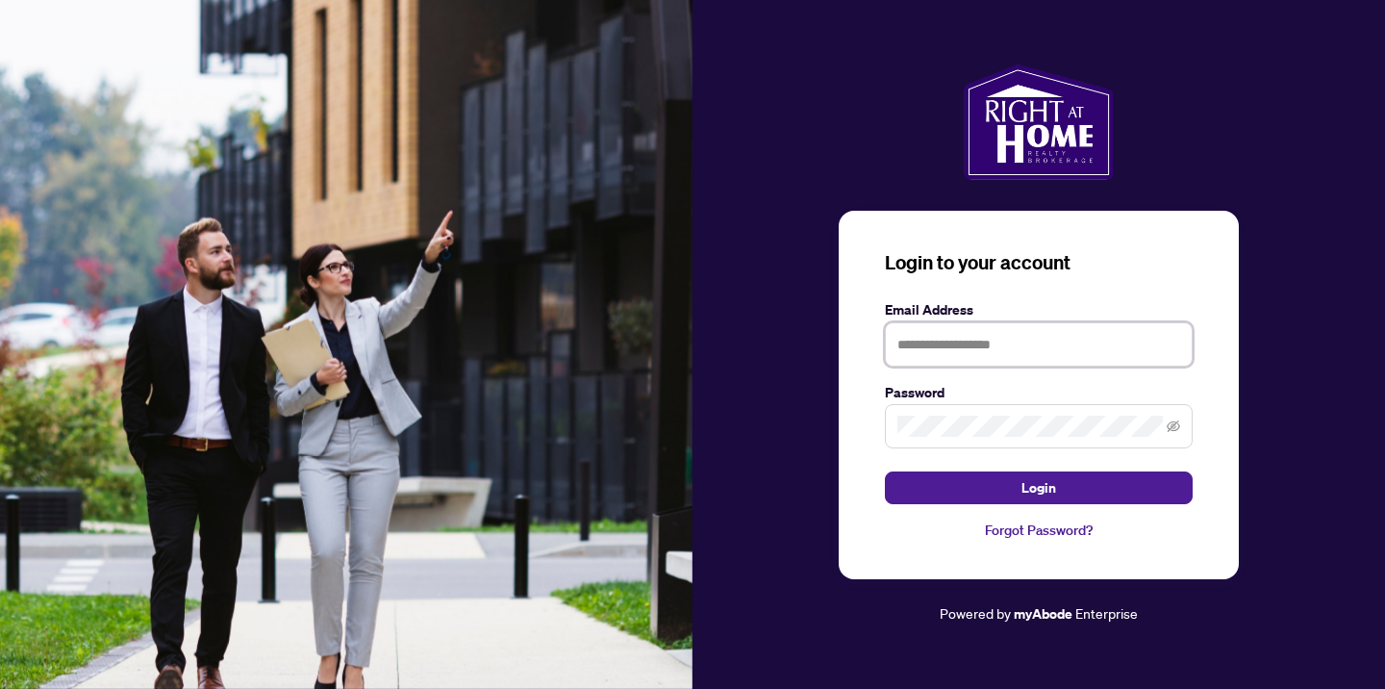
type input "**********"
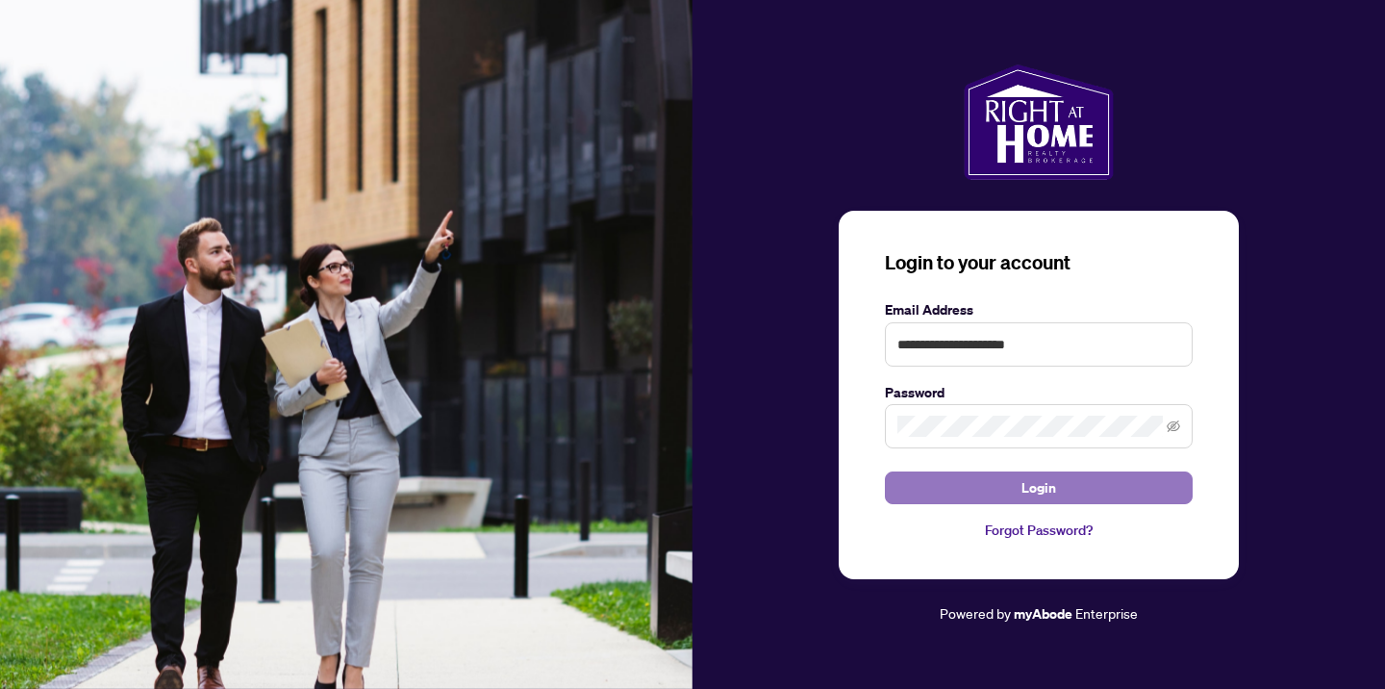
click at [940, 486] on button "Login" at bounding box center [1039, 487] width 308 height 33
